Goal: Find specific page/section

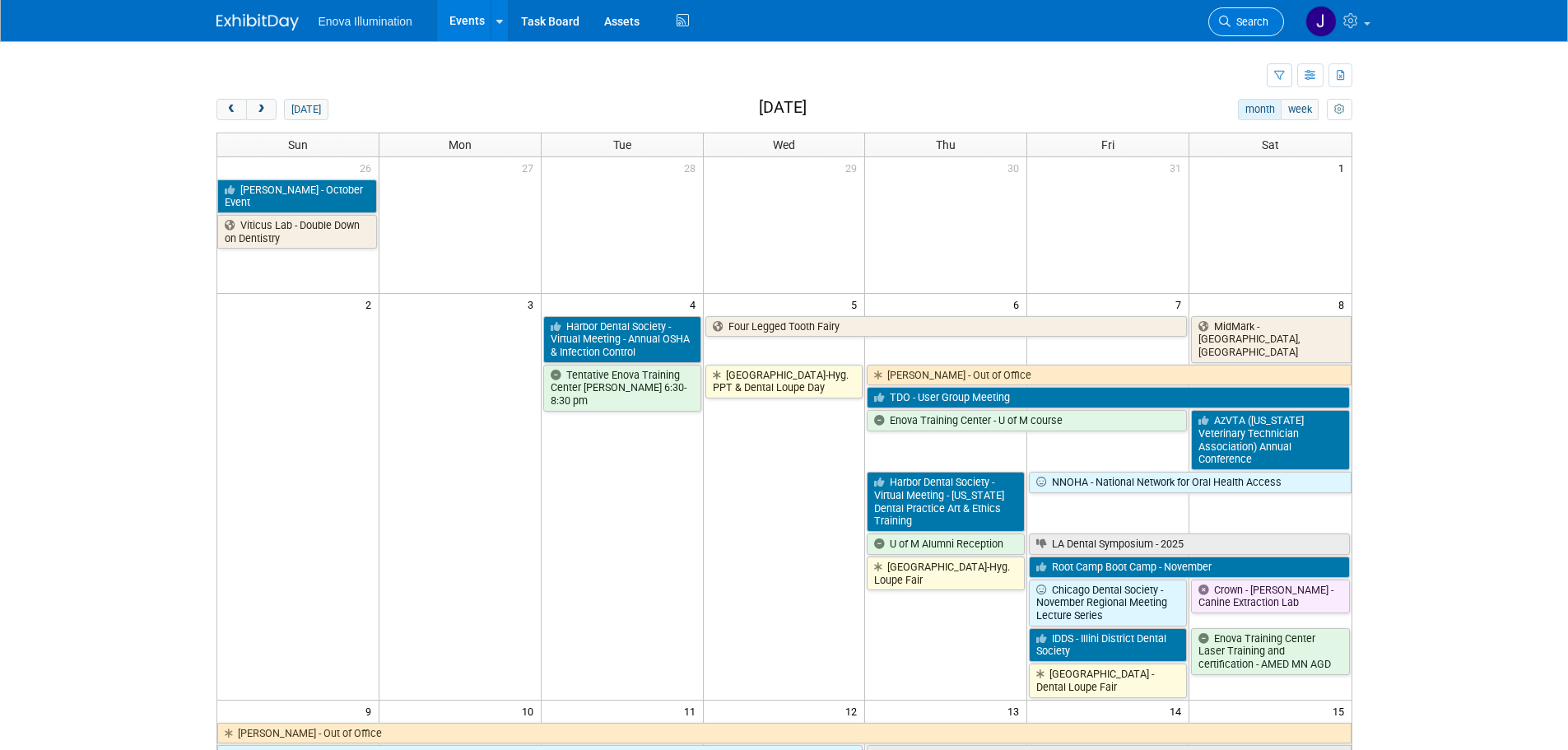
click at [1251, 25] on span "Search" at bounding box center [1249, 22] width 38 height 12
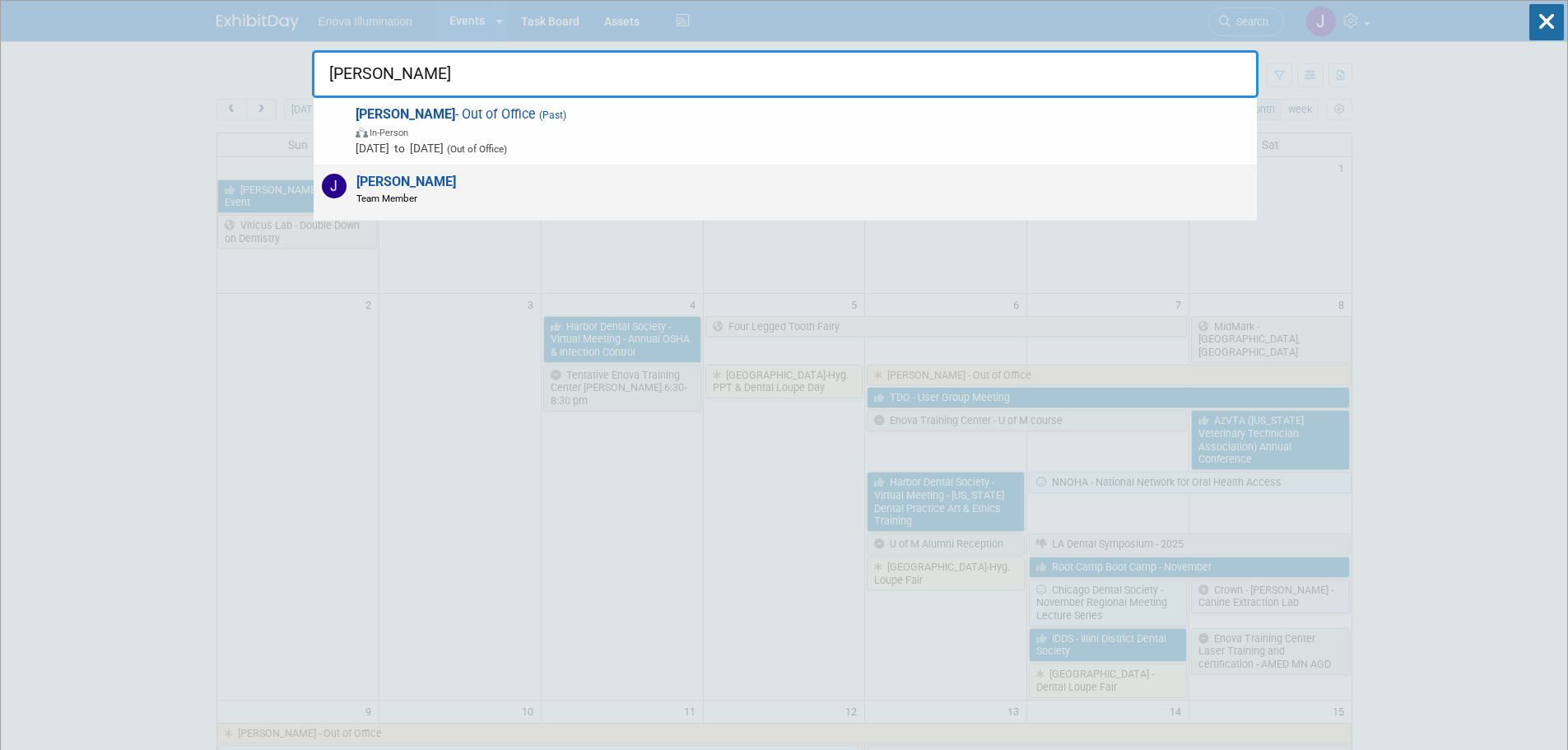
type input "[PERSON_NAME]"
click at [360, 188] on strong "[PERSON_NAME]" at bounding box center [406, 182] width 99 height 16
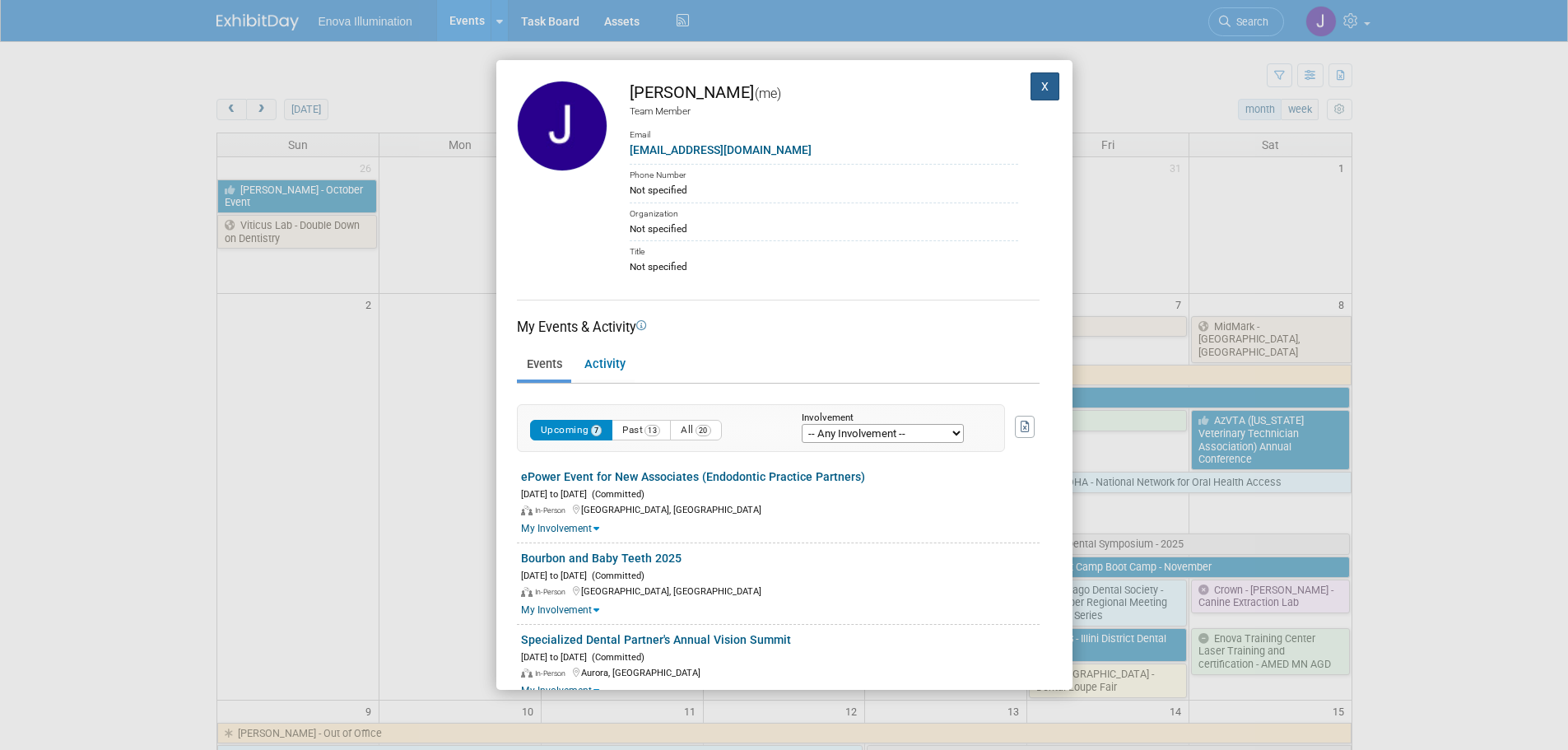
click at [1039, 88] on button "X" at bounding box center [1045, 87] width 29 height 28
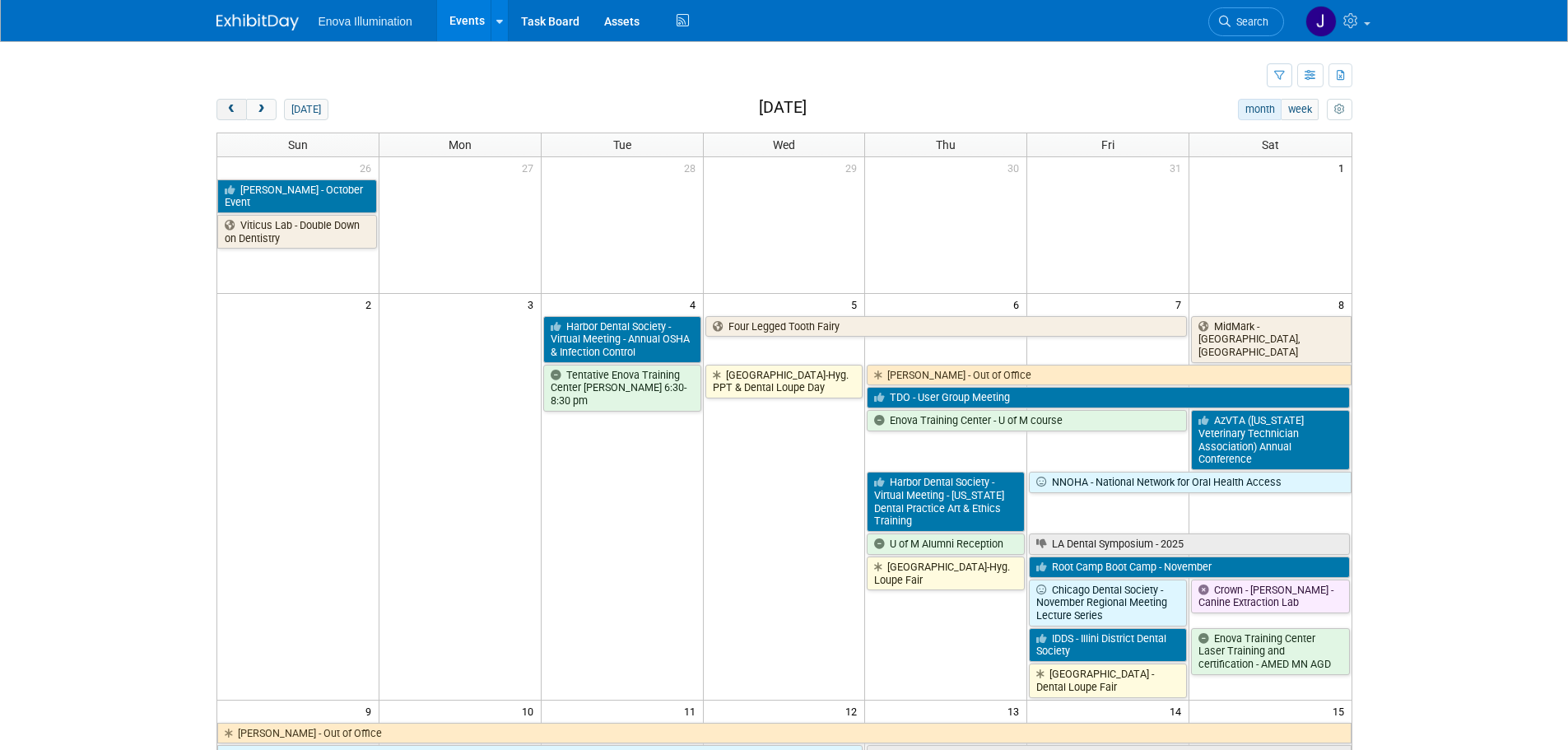
click at [238, 113] on button "prev" at bounding box center [232, 109] width 30 height 22
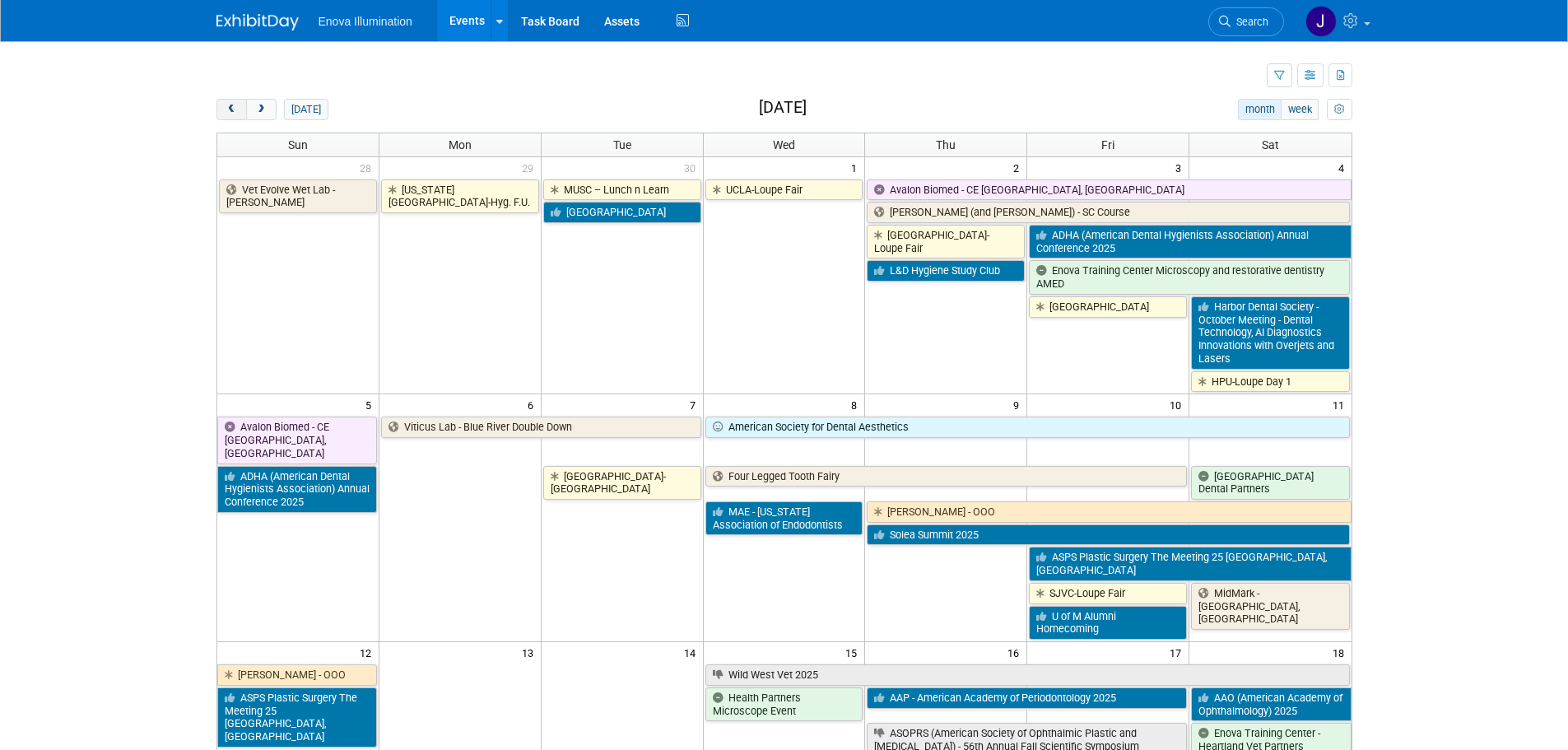
click at [242, 112] on button "prev" at bounding box center [232, 109] width 30 height 22
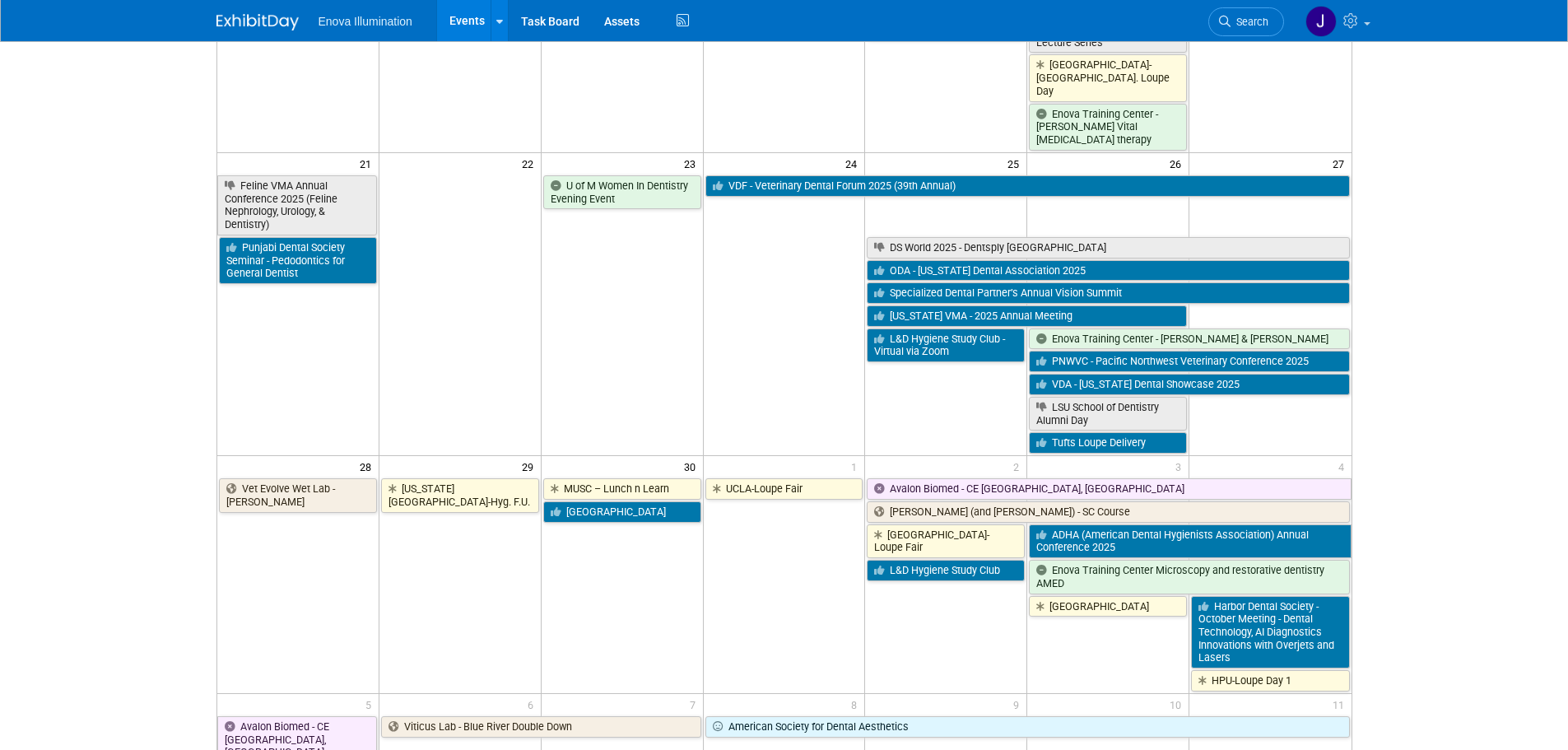
scroll to position [1009, 0]
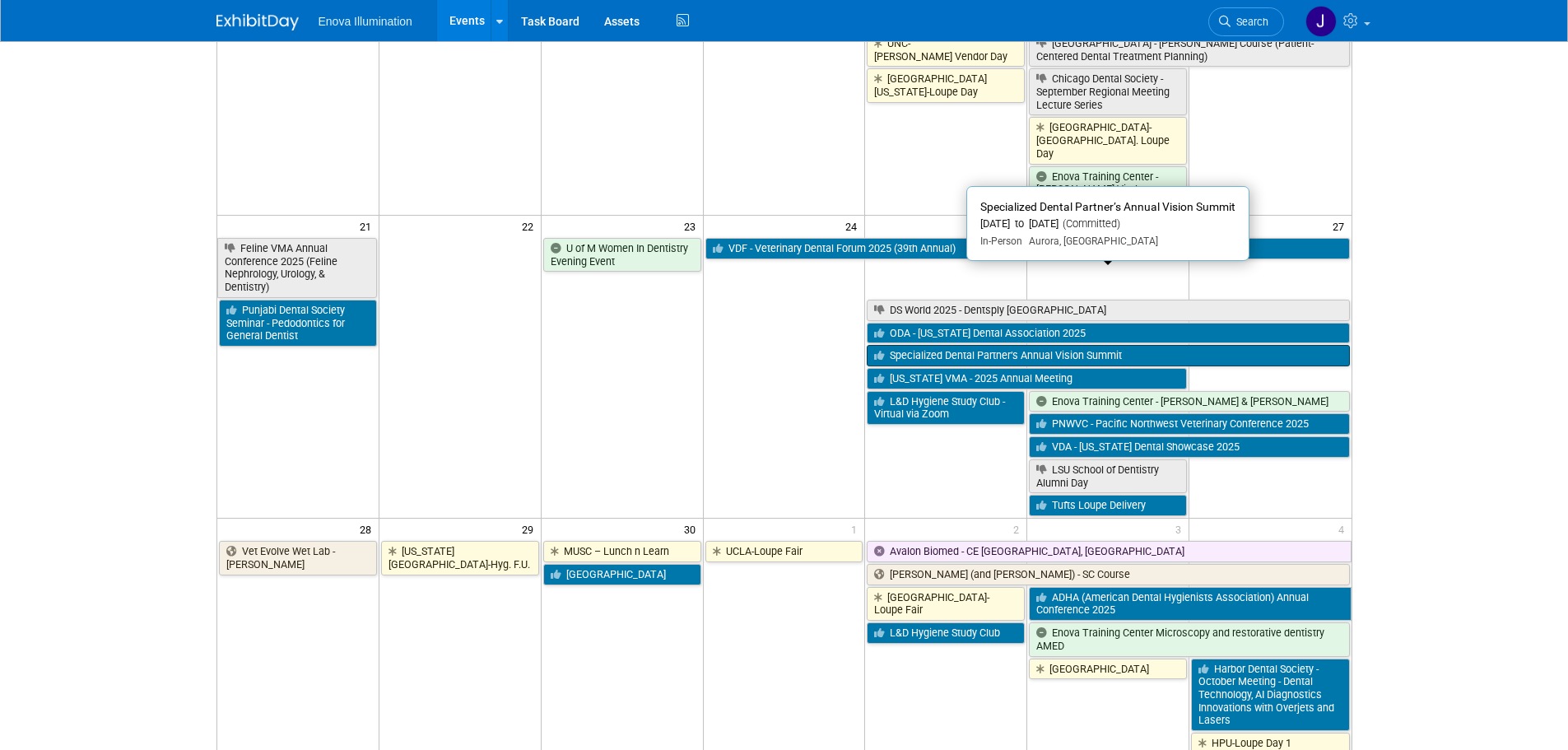
click at [975, 345] on link "Specialized Dental Partner’s Annual Vision Summit" at bounding box center [1108, 356] width 482 height 22
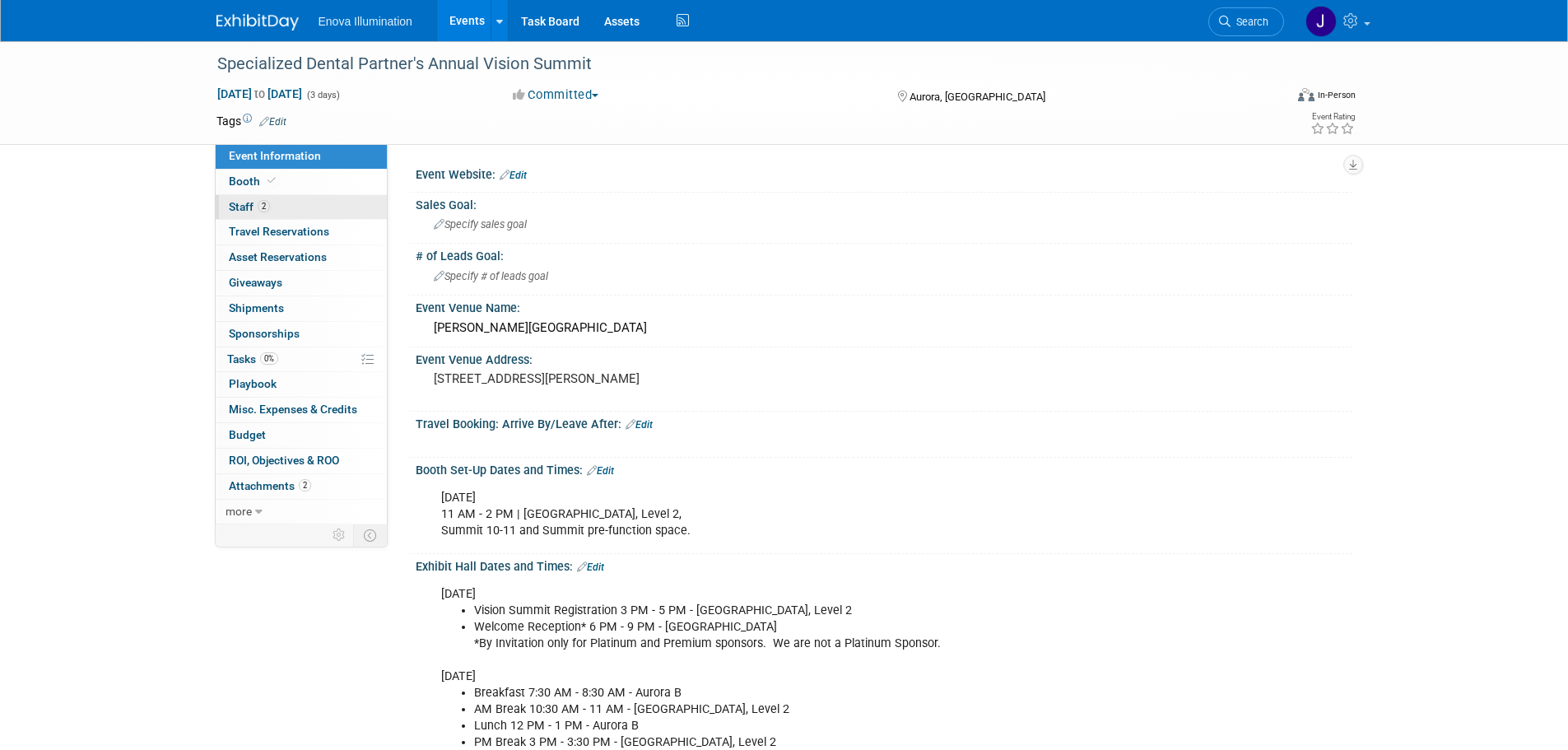
click at [249, 205] on span "Staff 2" at bounding box center [250, 207] width 42 height 13
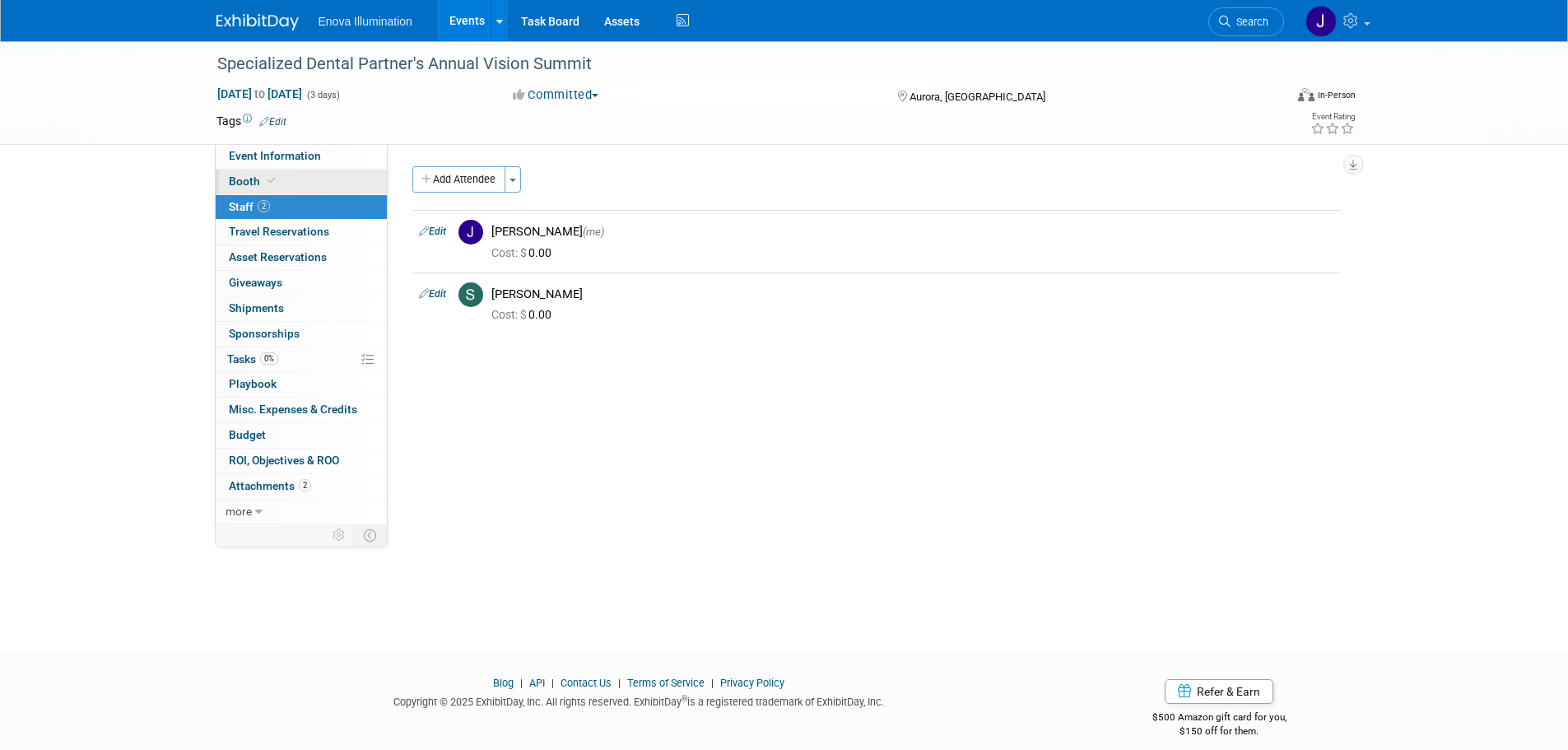
click at [245, 181] on span "Booth" at bounding box center [253, 182] width 50 height 13
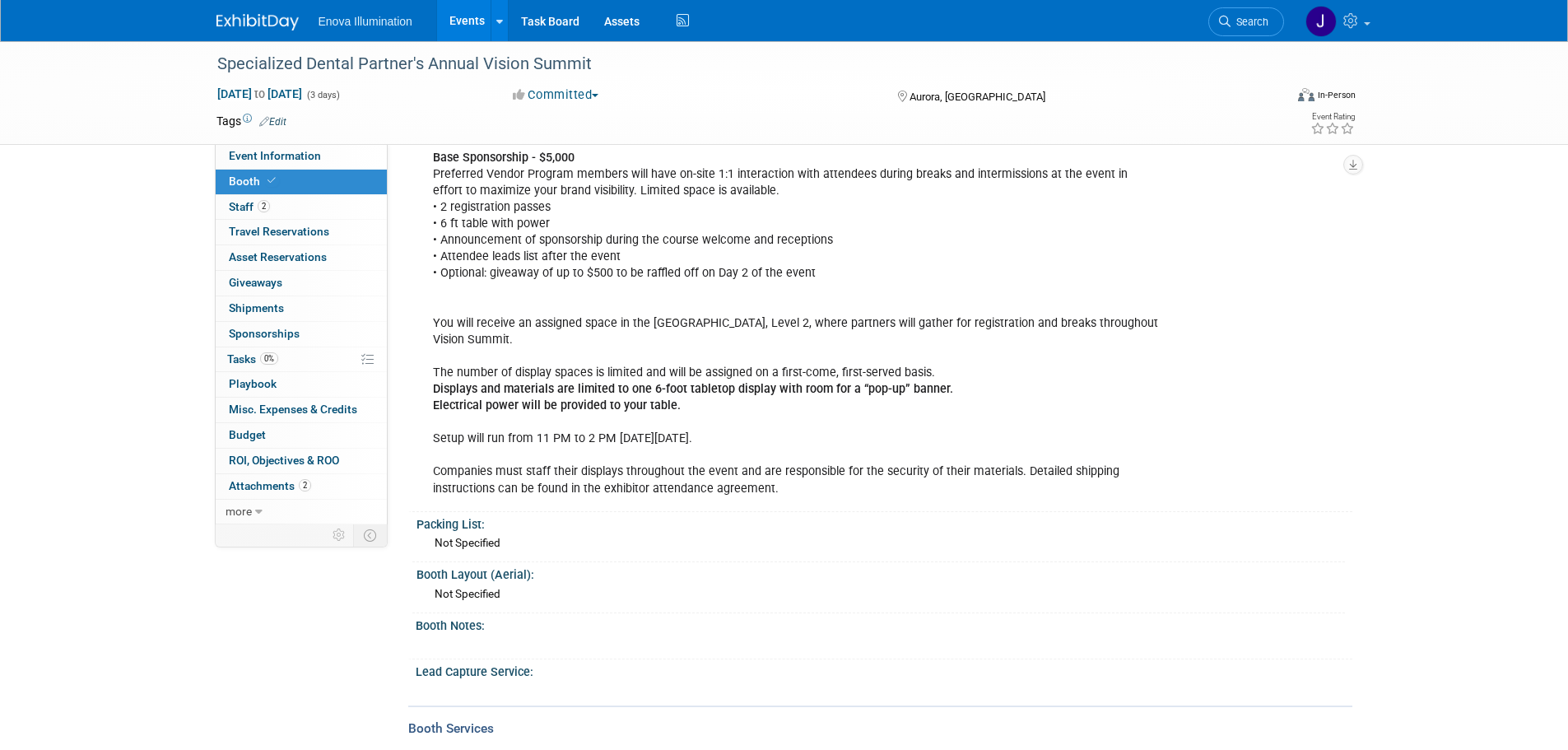
scroll to position [165, 0]
click at [245, 313] on span "Shipments 0" at bounding box center [256, 308] width 55 height 13
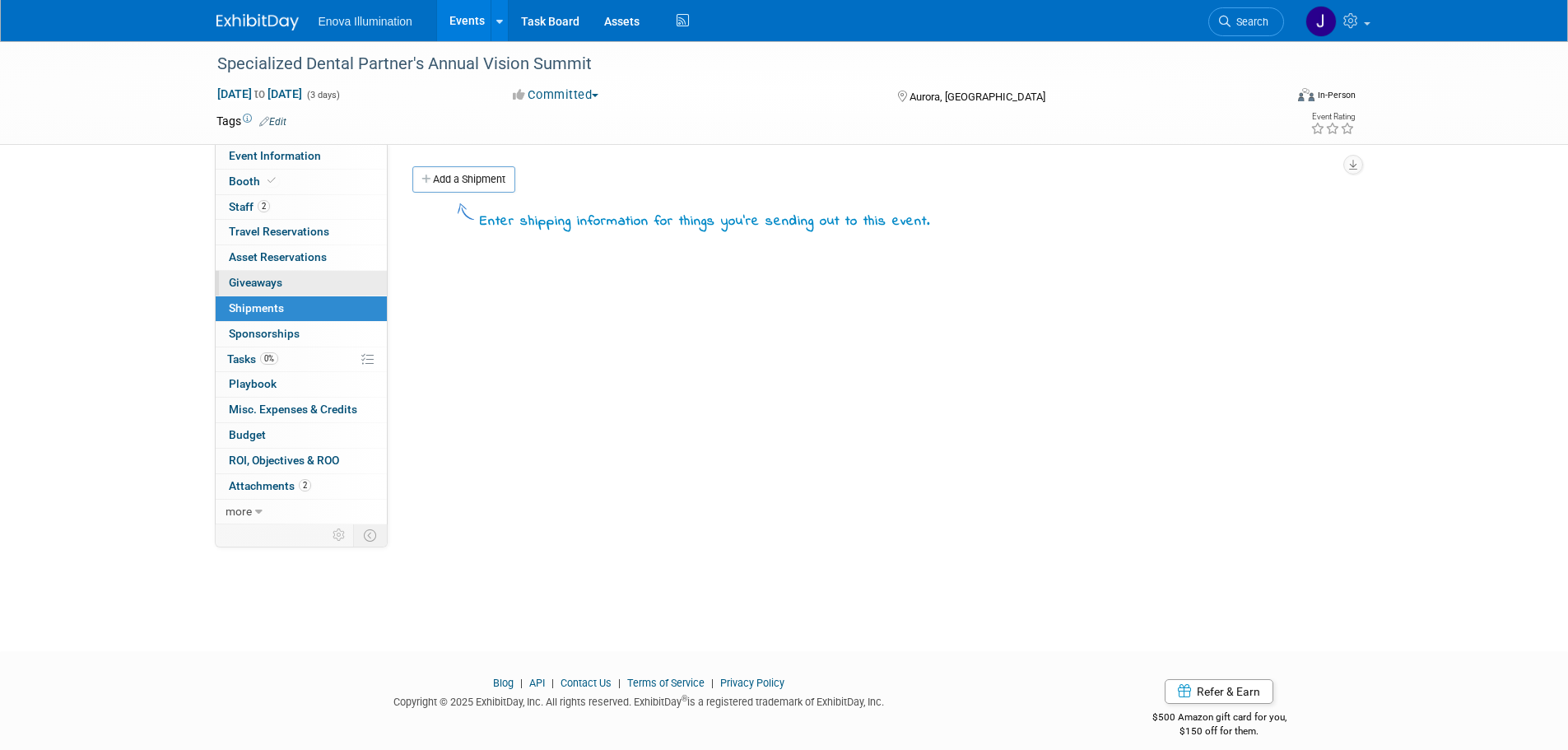
click at [251, 277] on span "Giveaways 0" at bounding box center [255, 283] width 54 height 13
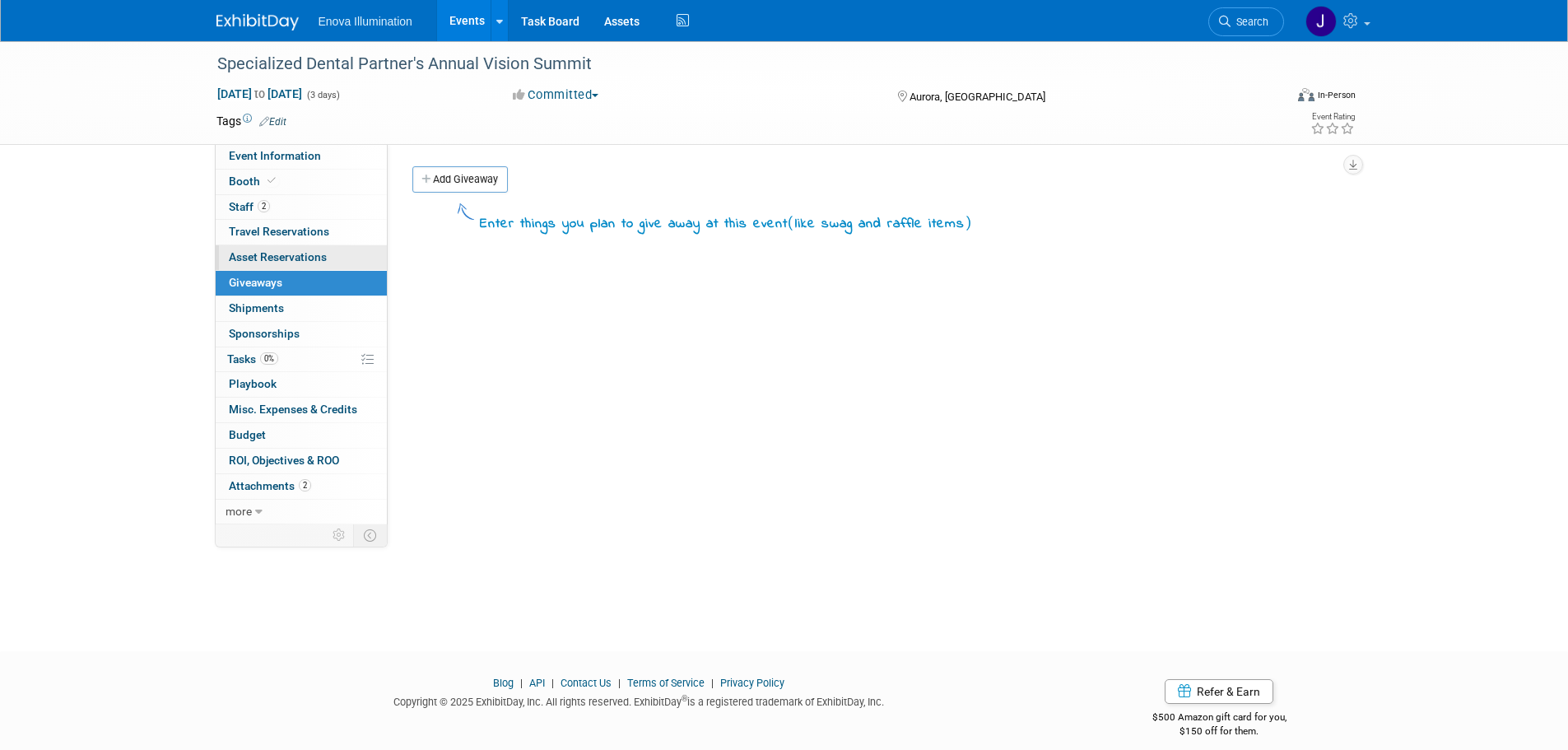
click at [257, 253] on span "Asset Reservations 0" at bounding box center [278, 257] width 98 height 13
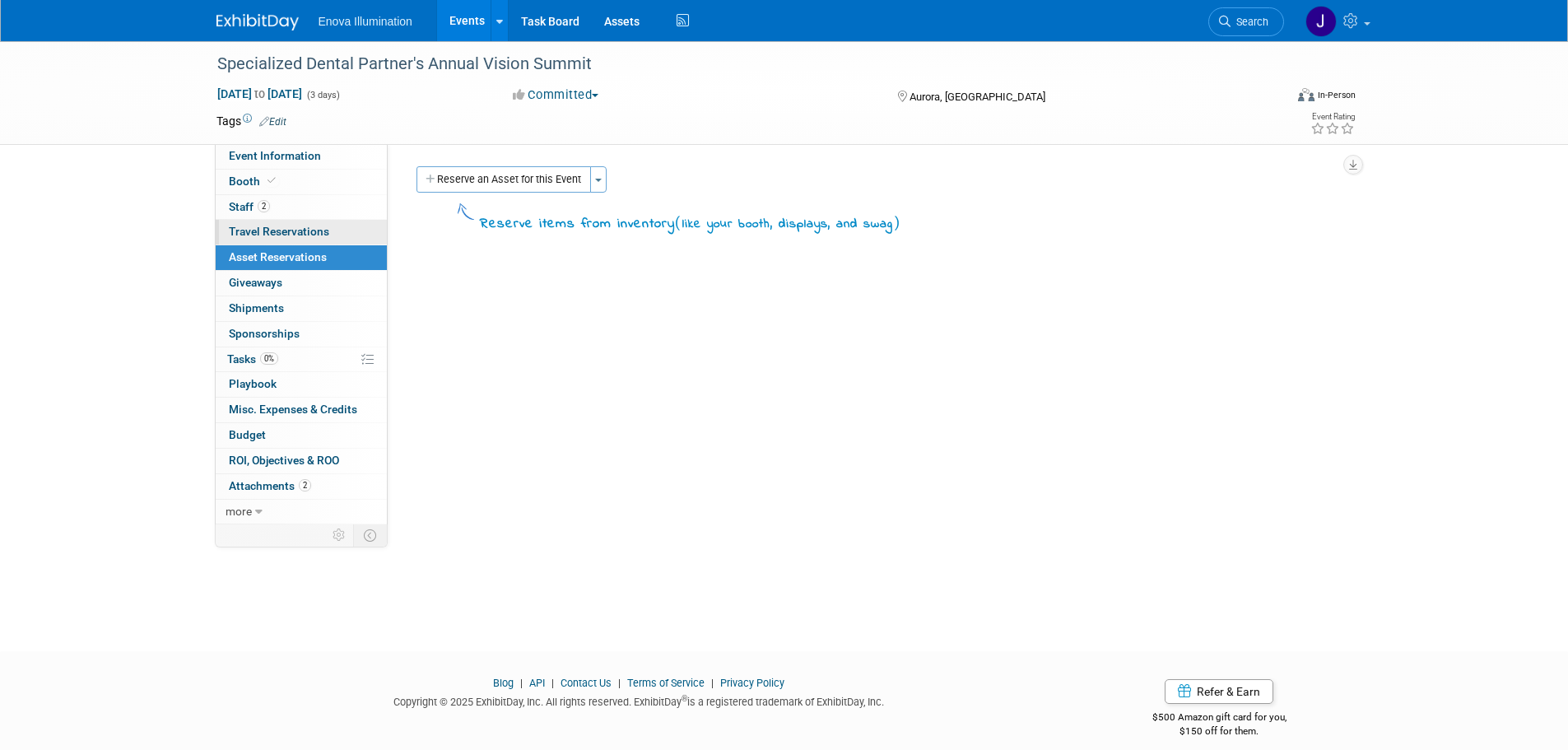
click at [275, 233] on span "Travel Reservations 0" at bounding box center [279, 232] width 100 height 13
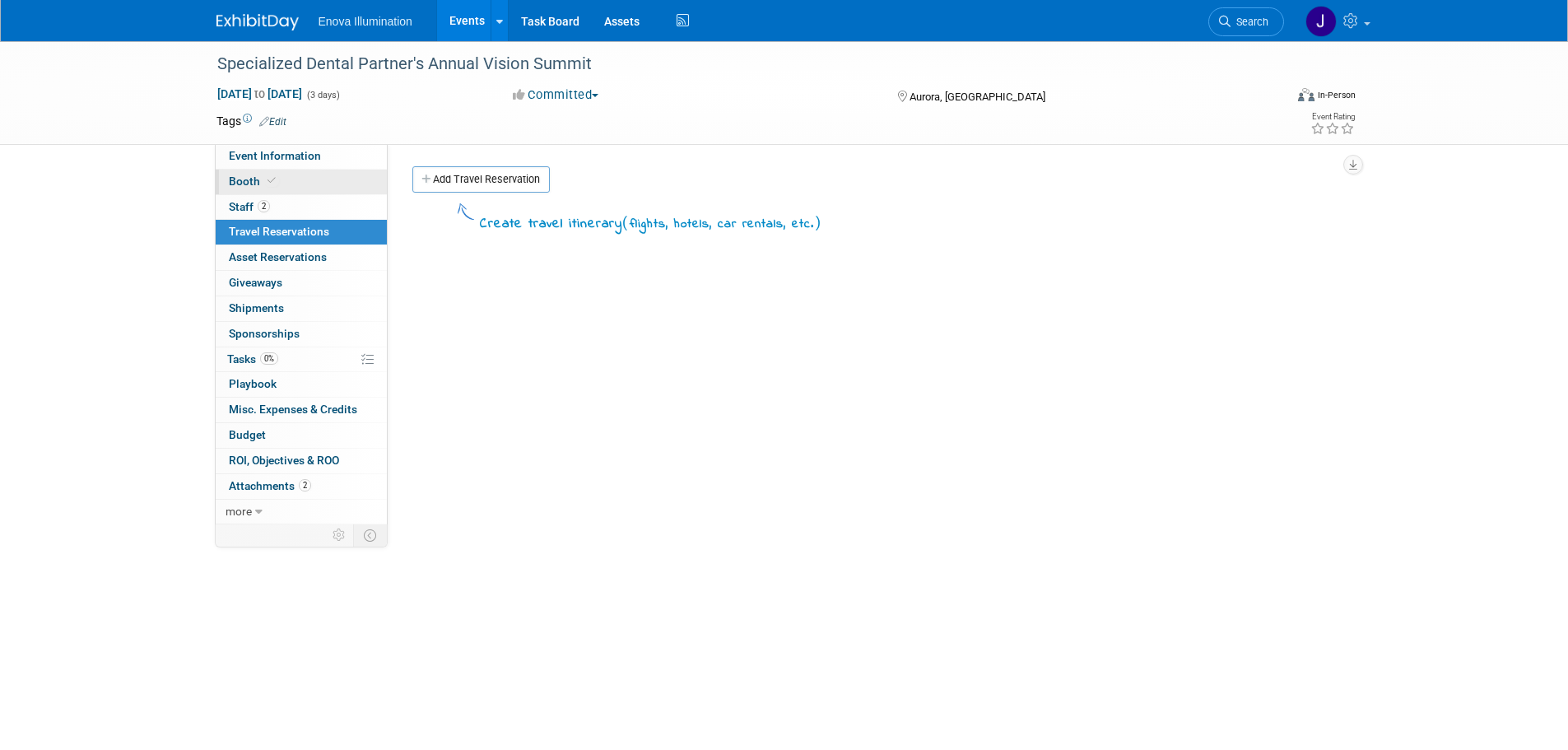
click at [250, 183] on span "Booth" at bounding box center [253, 182] width 50 height 13
